Goal: Task Accomplishment & Management: Complete application form

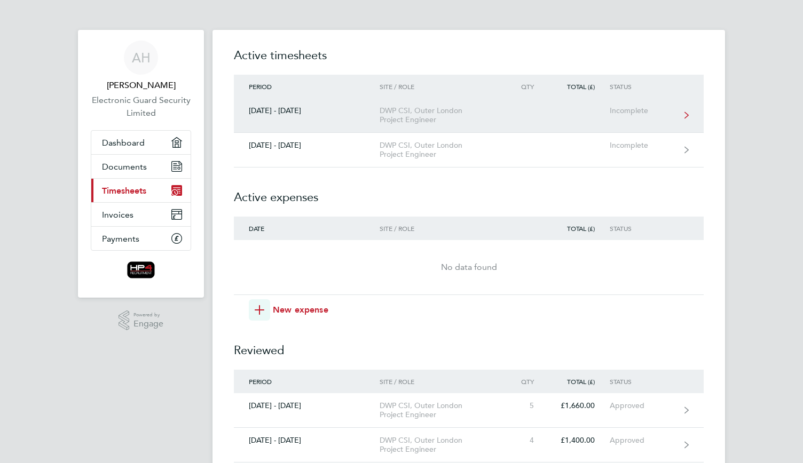
click at [404, 113] on div "DWP CSI, Outer London Project Engineer" at bounding box center [441, 115] width 122 height 18
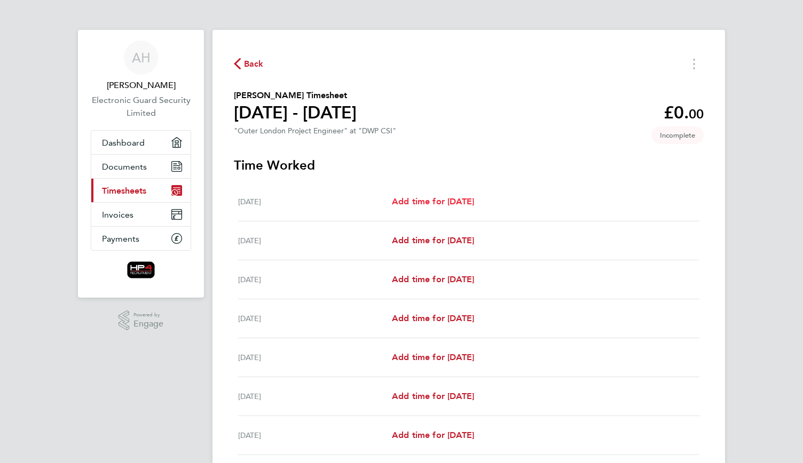
click at [428, 199] on span "Add time for [DATE]" at bounding box center [433, 201] width 82 height 10
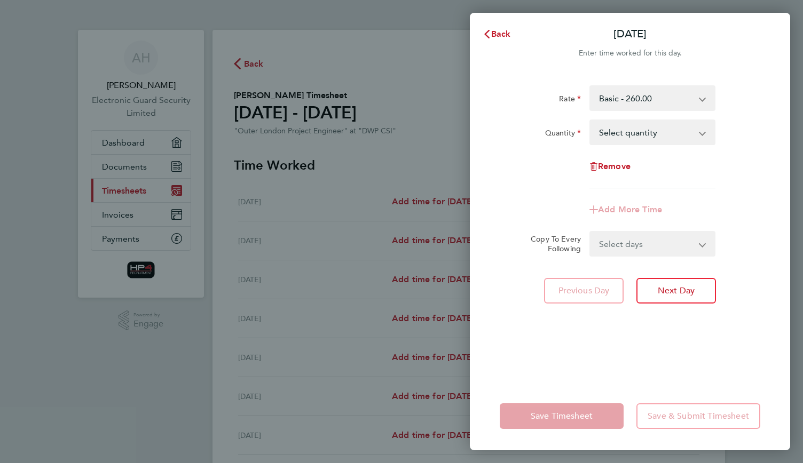
click at [658, 107] on select "Basic - 260.00 Weekend - 340.00 Night - 350.00 HourlyWE - 42.50 basic hourly ra…" at bounding box center [645, 97] width 111 height 23
click at [651, 127] on select "Select quantity 0.5 1" at bounding box center [645, 132] width 111 height 23
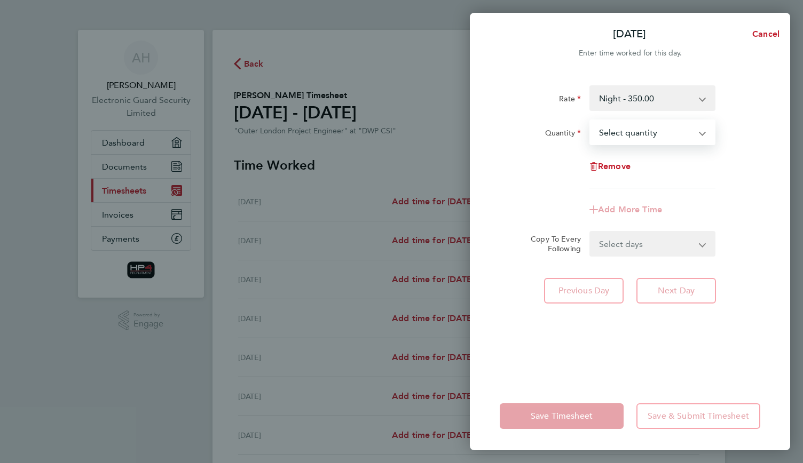
select select "1"
click at [590, 121] on select "Select quantity 0.5 1" at bounding box center [645, 132] width 111 height 23
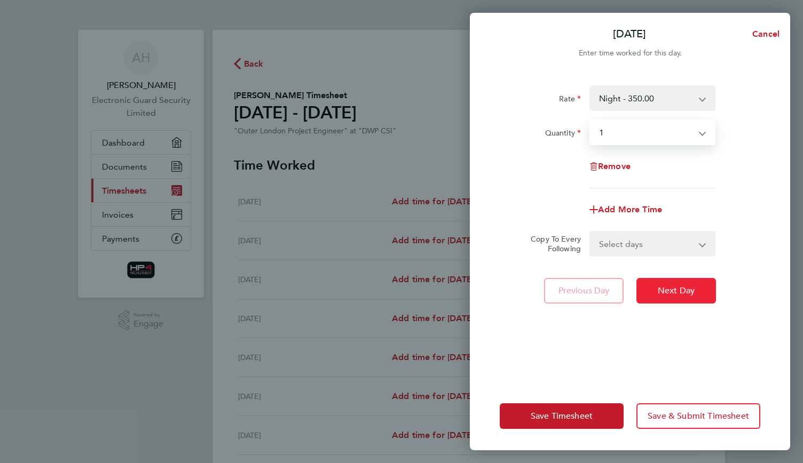
click at [669, 281] on button "Next Day" at bounding box center [676, 291] width 80 height 26
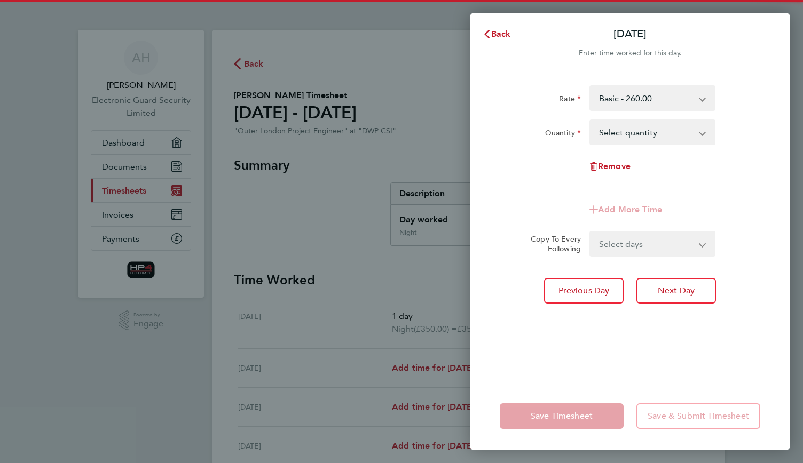
click at [642, 101] on select "Basic - 260.00 Weekend - 340.00 Night - 350.00 basic hourly rate - 32.50 Hourly…" at bounding box center [645, 97] width 111 height 23
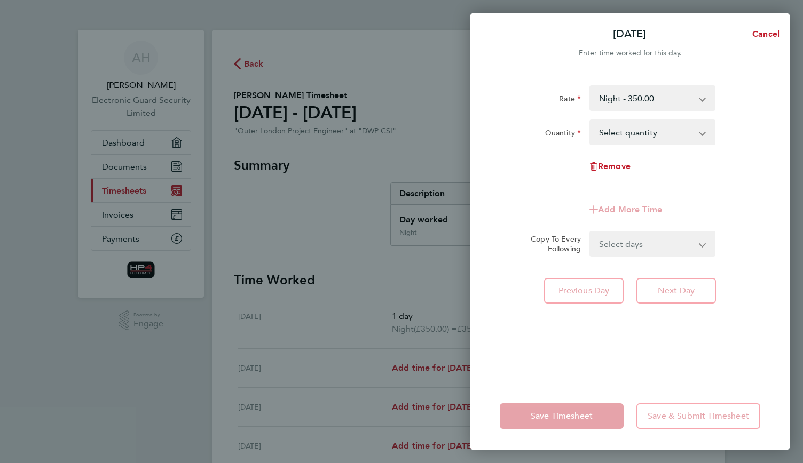
click at [652, 131] on select "Select quantity 0.5 1" at bounding box center [645, 132] width 111 height 23
select select "1"
click at [590, 121] on select "Select quantity 0.5 1" at bounding box center [645, 132] width 111 height 23
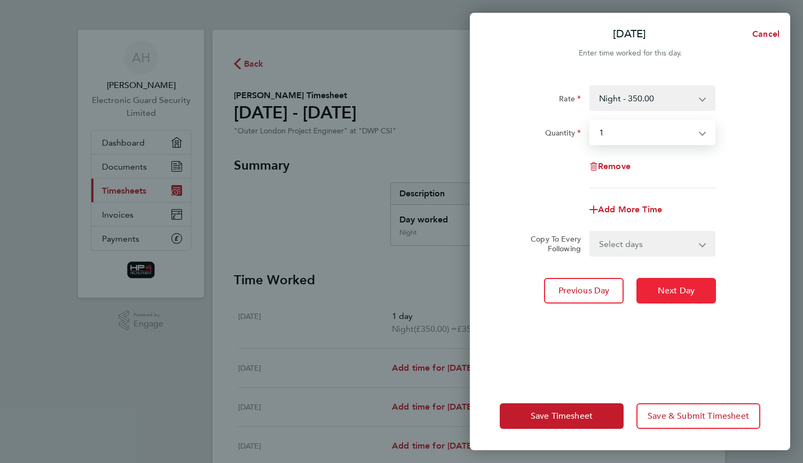
click at [657, 289] on button "Next Day" at bounding box center [676, 291] width 80 height 26
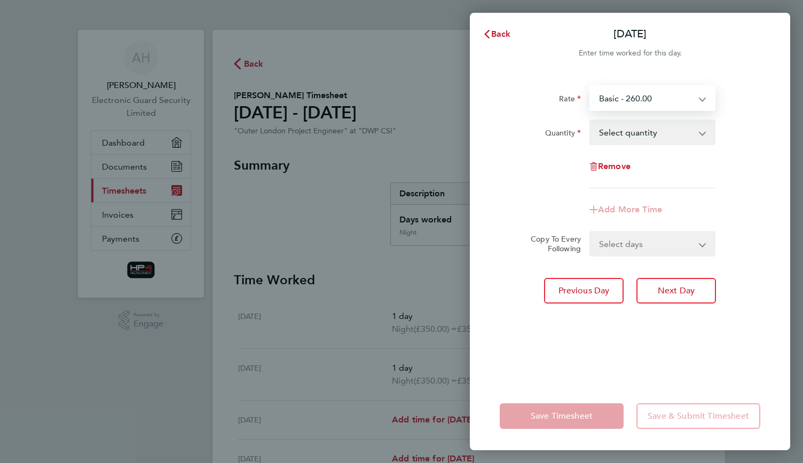
click at [637, 99] on select "Basic - 260.00 Weekend - 340.00 Night - 350.00 basic hourly rate - 32.50 Hourly…" at bounding box center [645, 97] width 111 height 23
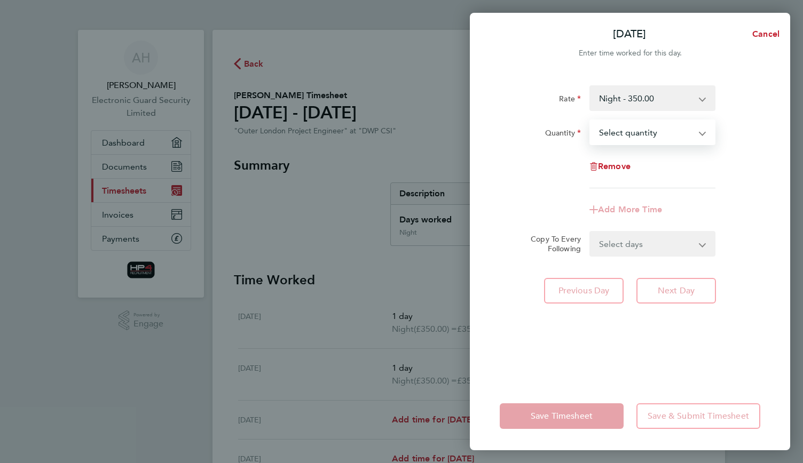
click at [631, 137] on select "Select quantity 0.5 1" at bounding box center [645, 132] width 111 height 23
select select "1"
click at [590, 121] on select "Select quantity 0.5 1" at bounding box center [645, 132] width 111 height 23
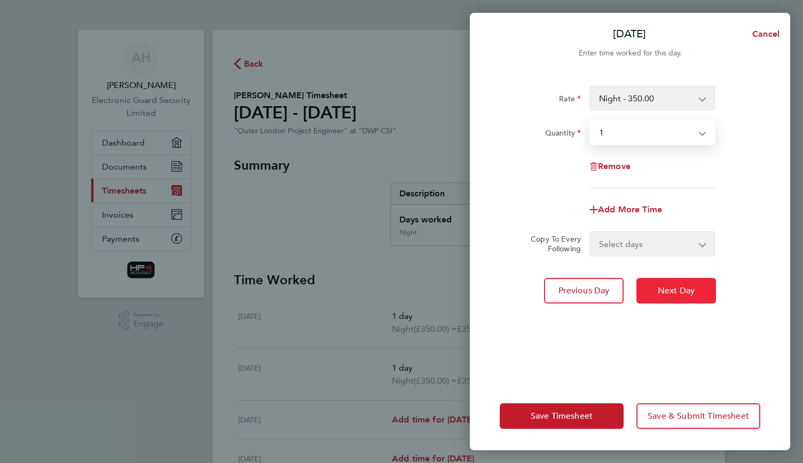
click at [667, 292] on span "Next Day" at bounding box center [676, 291] width 37 height 11
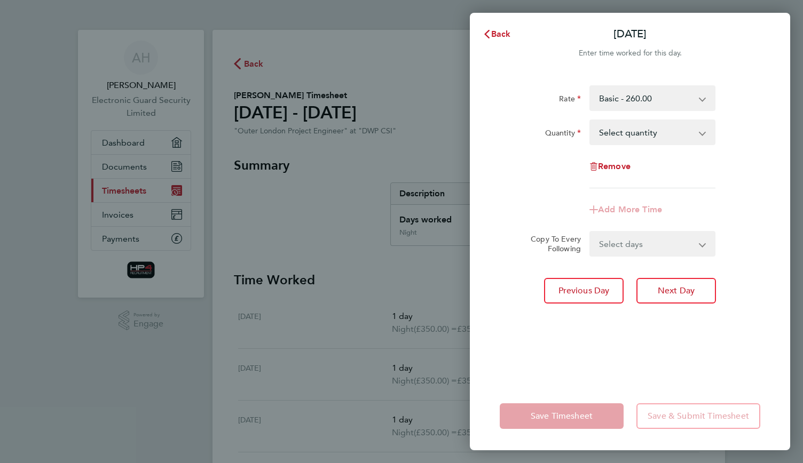
click at [644, 101] on select "Basic - 260.00 Weekend - 340.00 Night - 350.00 basic hourly rate - 32.50 Hourly…" at bounding box center [645, 97] width 111 height 23
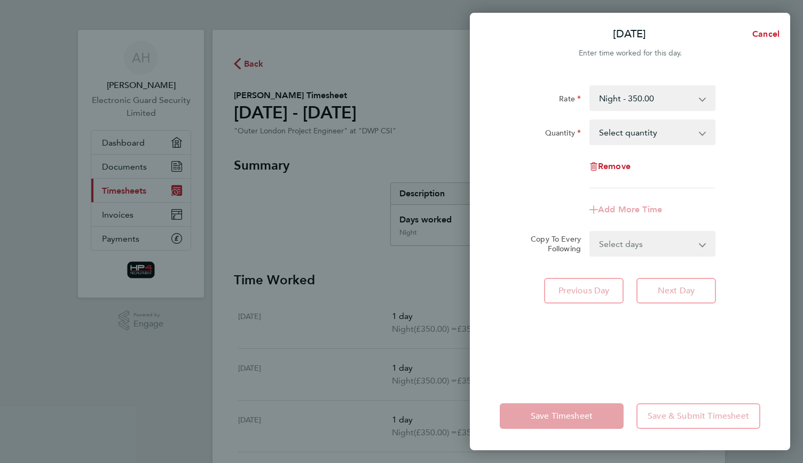
click at [644, 135] on select "Select quantity 0.5 1" at bounding box center [645, 132] width 111 height 23
select select "1"
click at [590, 121] on select "Select quantity 0.5 1" at bounding box center [645, 132] width 111 height 23
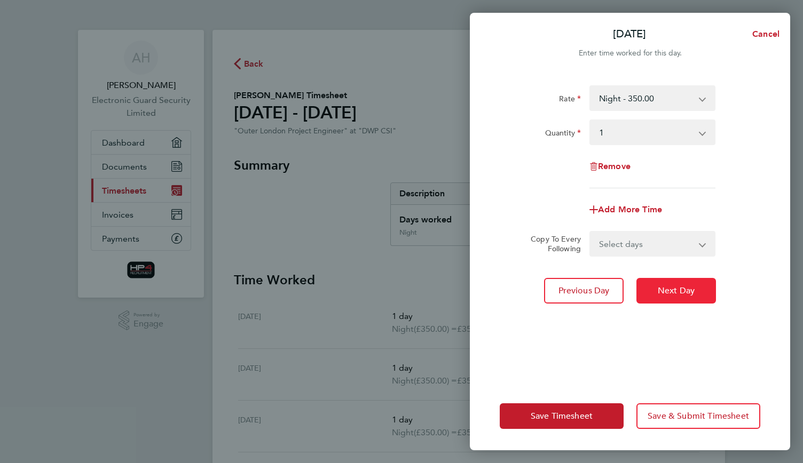
click at [663, 285] on button "Next Day" at bounding box center [676, 291] width 80 height 26
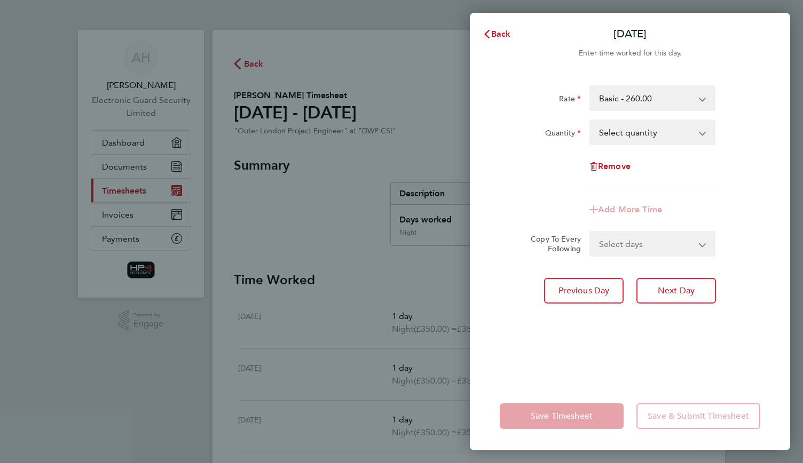
click at [635, 125] on select "Select quantity 0.5 1" at bounding box center [645, 132] width 111 height 23
select select "1"
click at [590, 121] on select "Select quantity 0.5 1" at bounding box center [645, 132] width 111 height 23
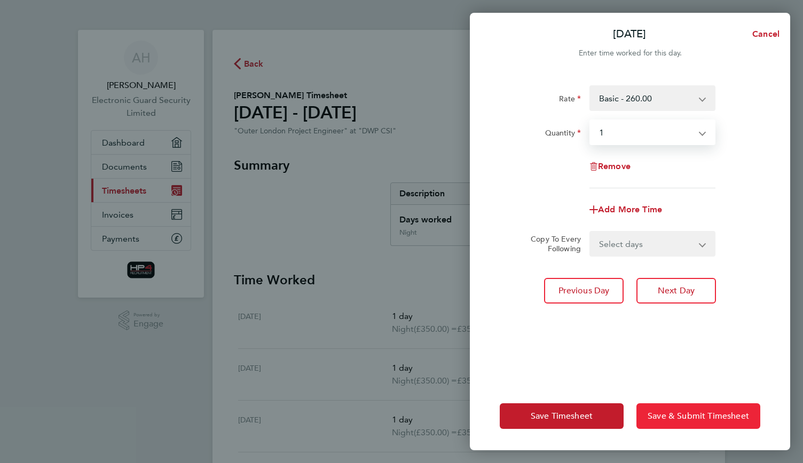
click at [681, 418] on span "Save & Submit Timesheet" at bounding box center [698, 416] width 101 height 11
